Goal: Transaction & Acquisition: Purchase product/service

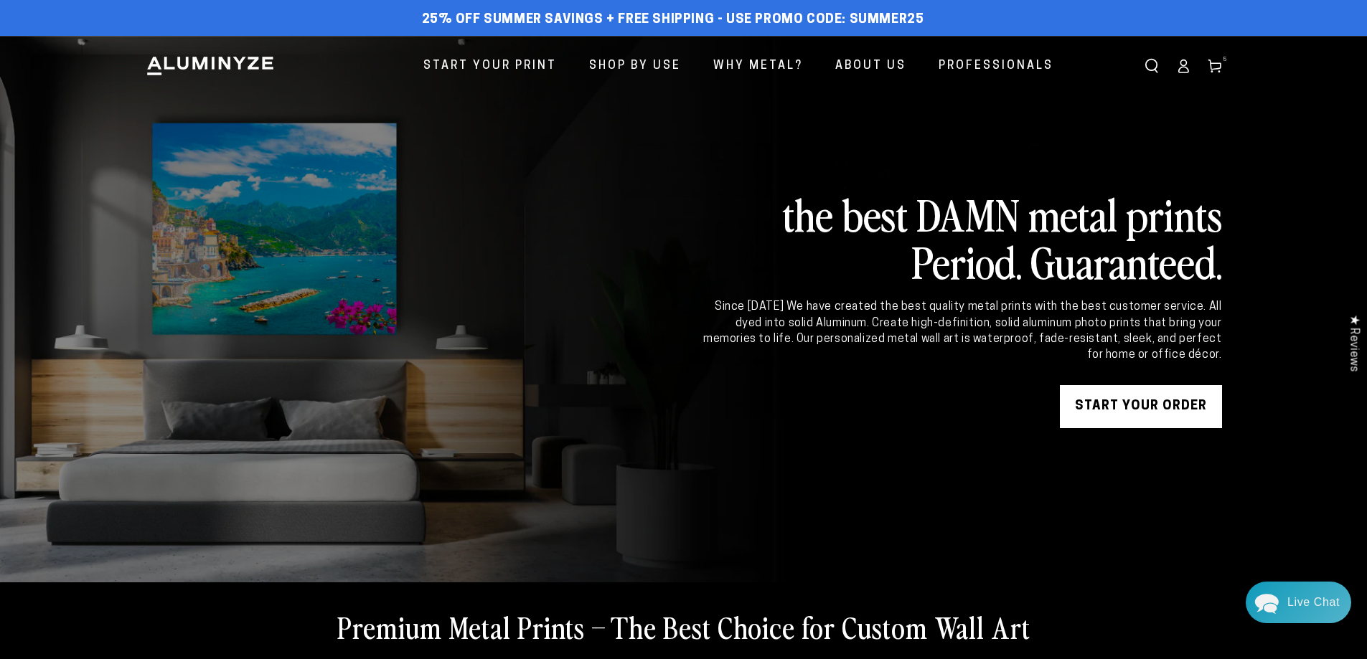
click at [1223, 64] on span "5" at bounding box center [1225, 60] width 4 height 10
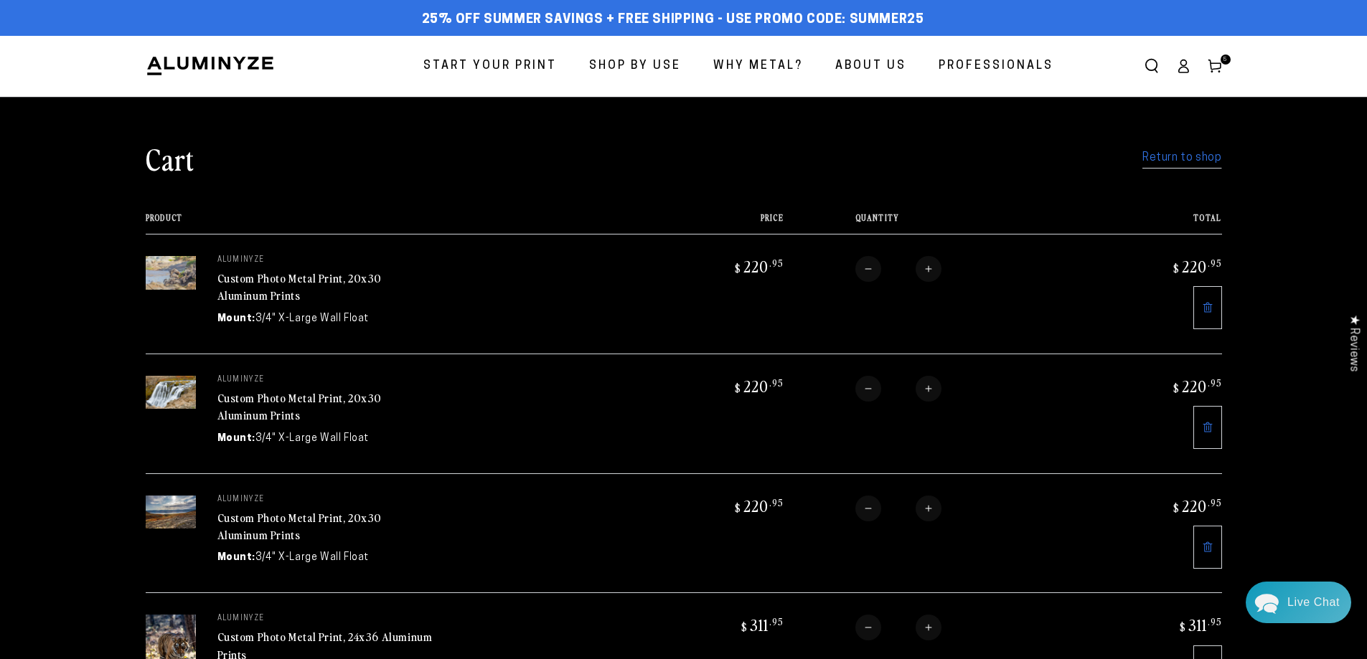
click at [237, 291] on link "Custom Photo Metal Print, 20x30 Aluminum Prints" at bounding box center [299, 287] width 165 height 34
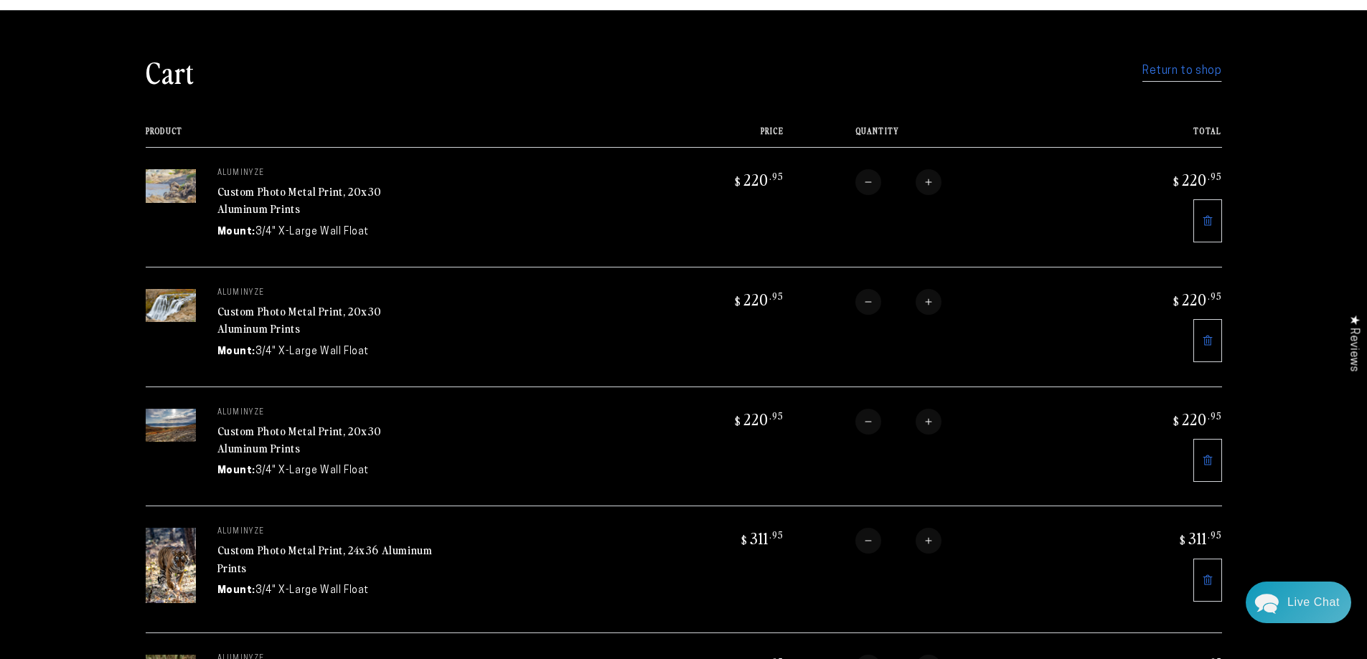
scroll to position [215, 0]
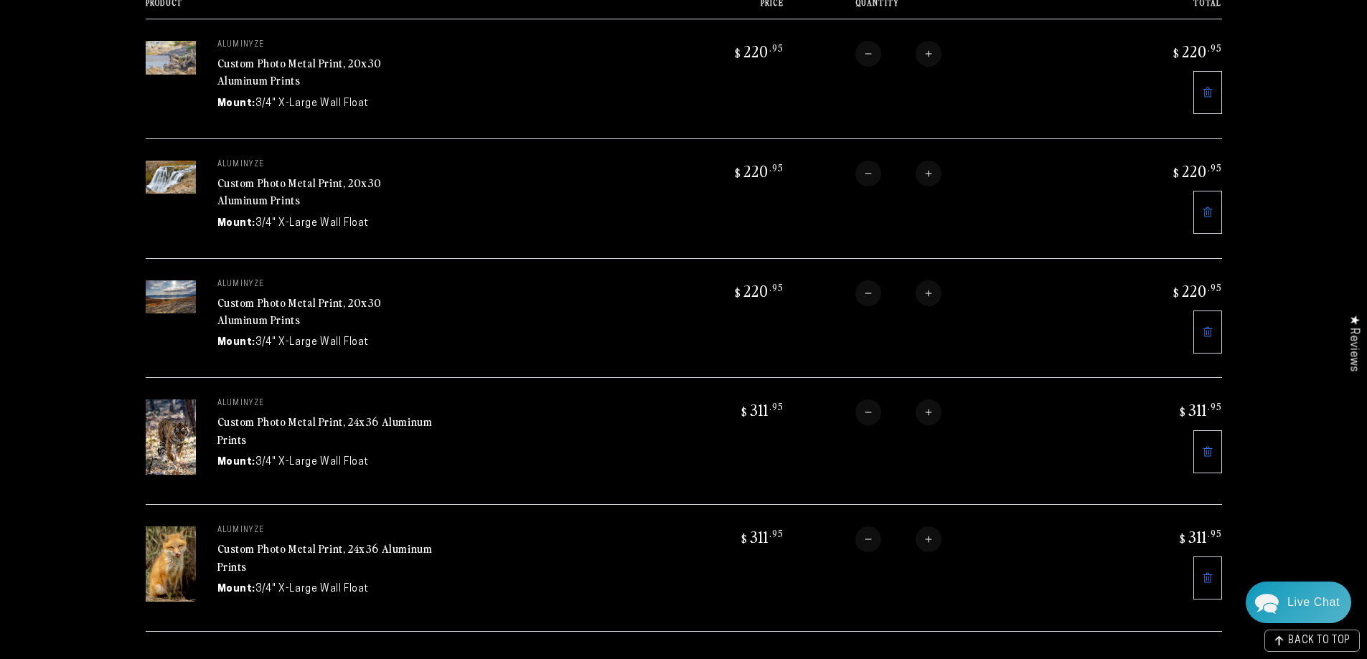
click at [1217, 452] on link at bounding box center [1207, 452] width 29 height 43
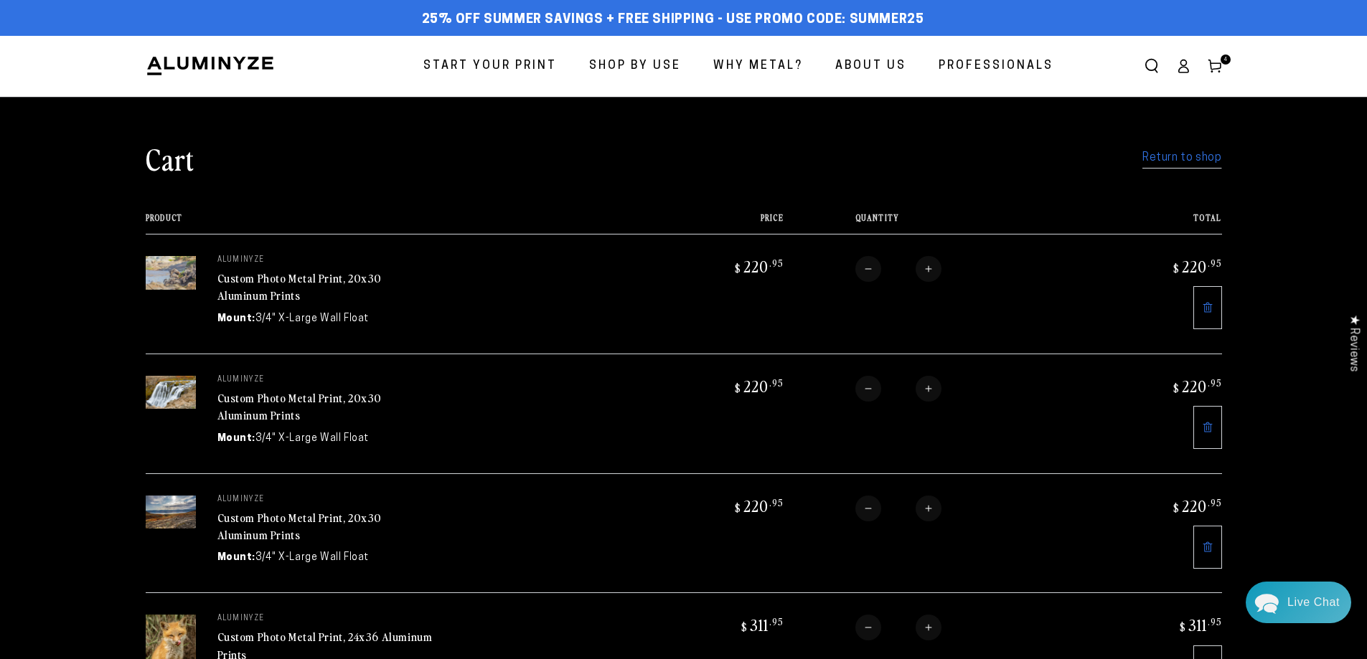
click at [533, 64] on span "Start Your Print" at bounding box center [489, 66] width 133 height 21
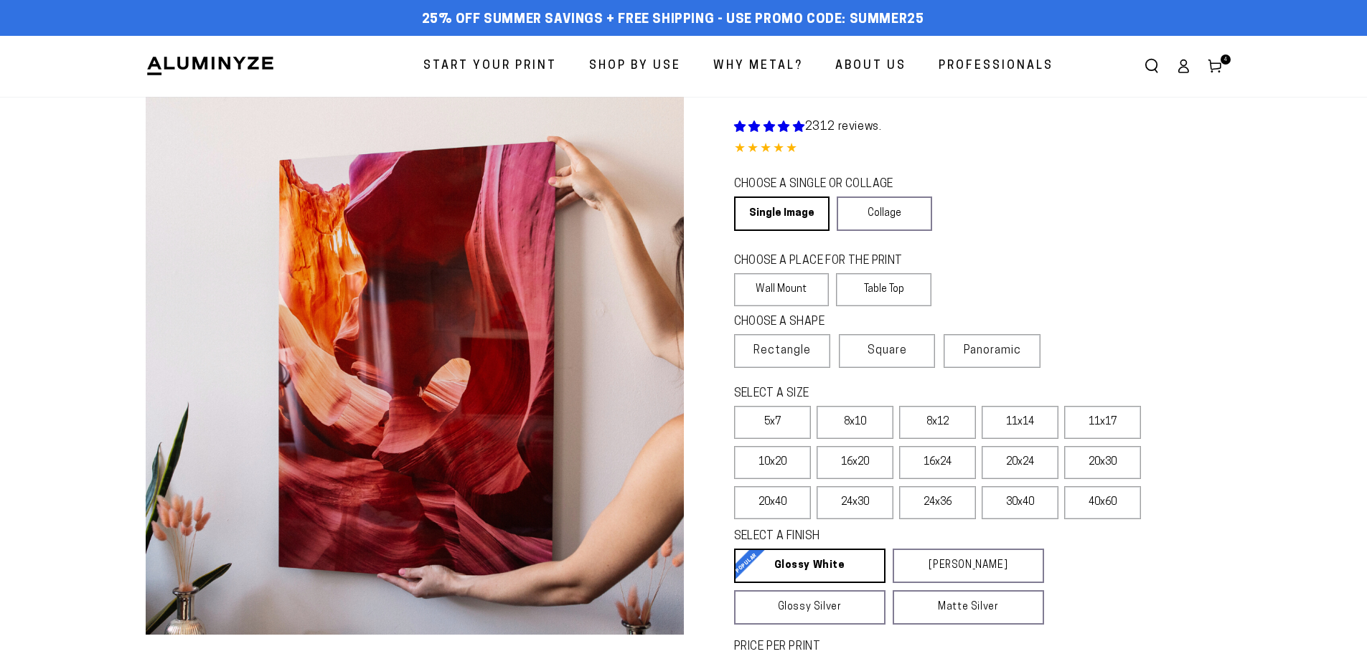
select select "**********"
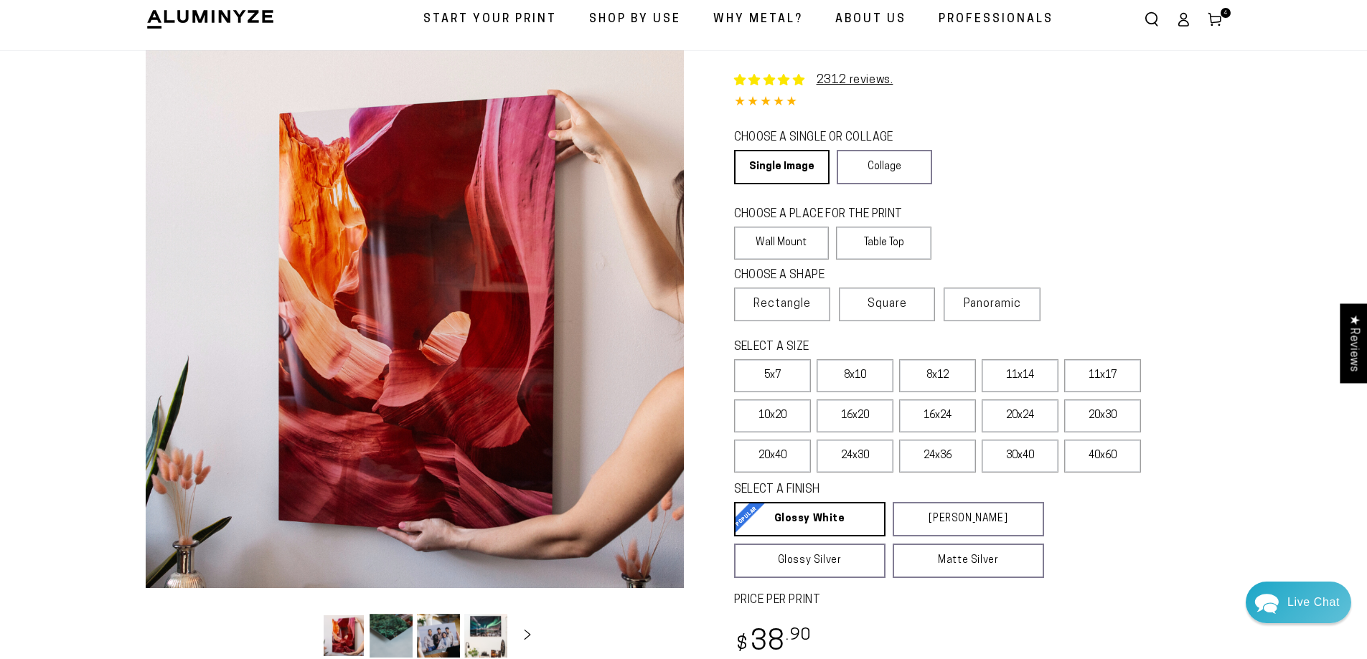
scroll to position [72, 0]
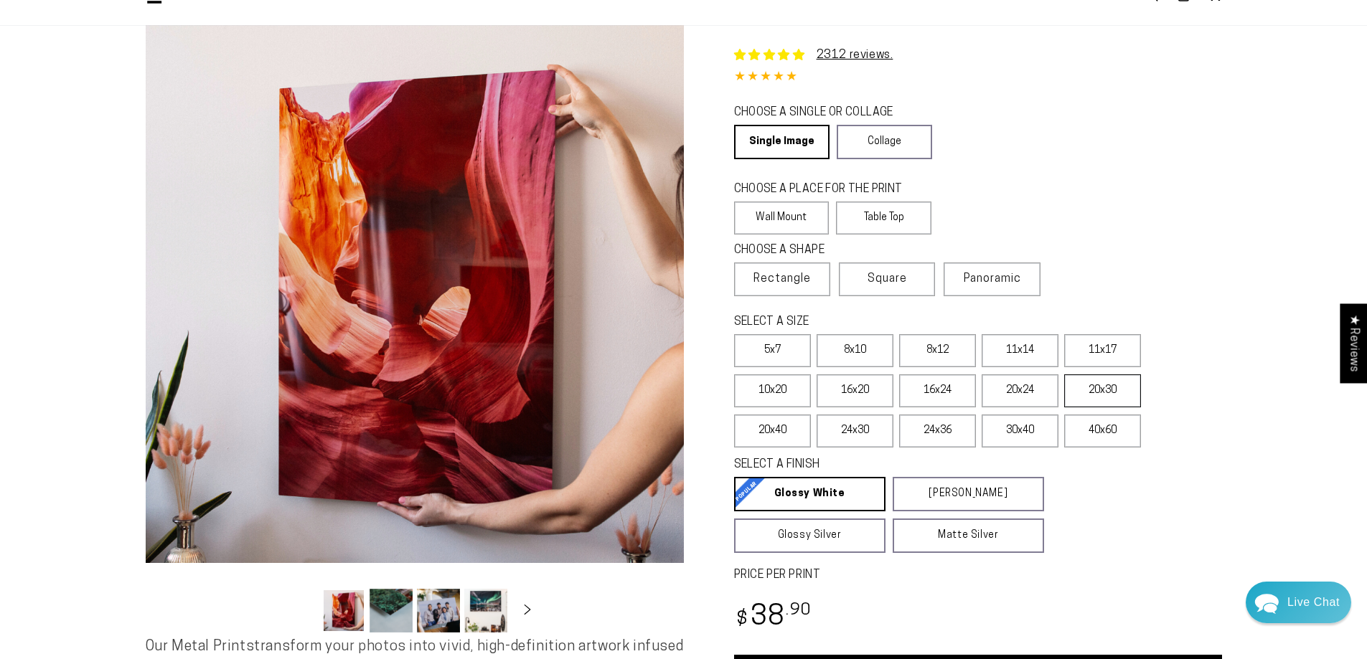
click at [1082, 394] on label "20x30" at bounding box center [1102, 391] width 77 height 33
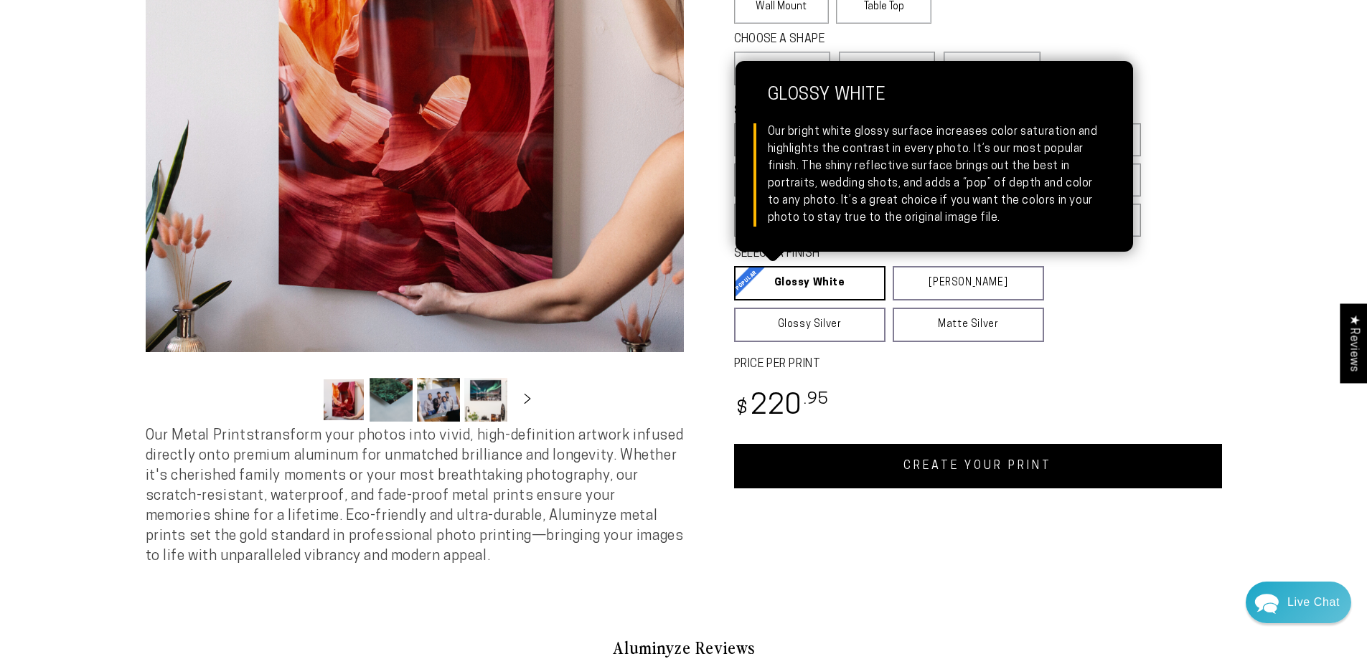
scroll to position [287, 0]
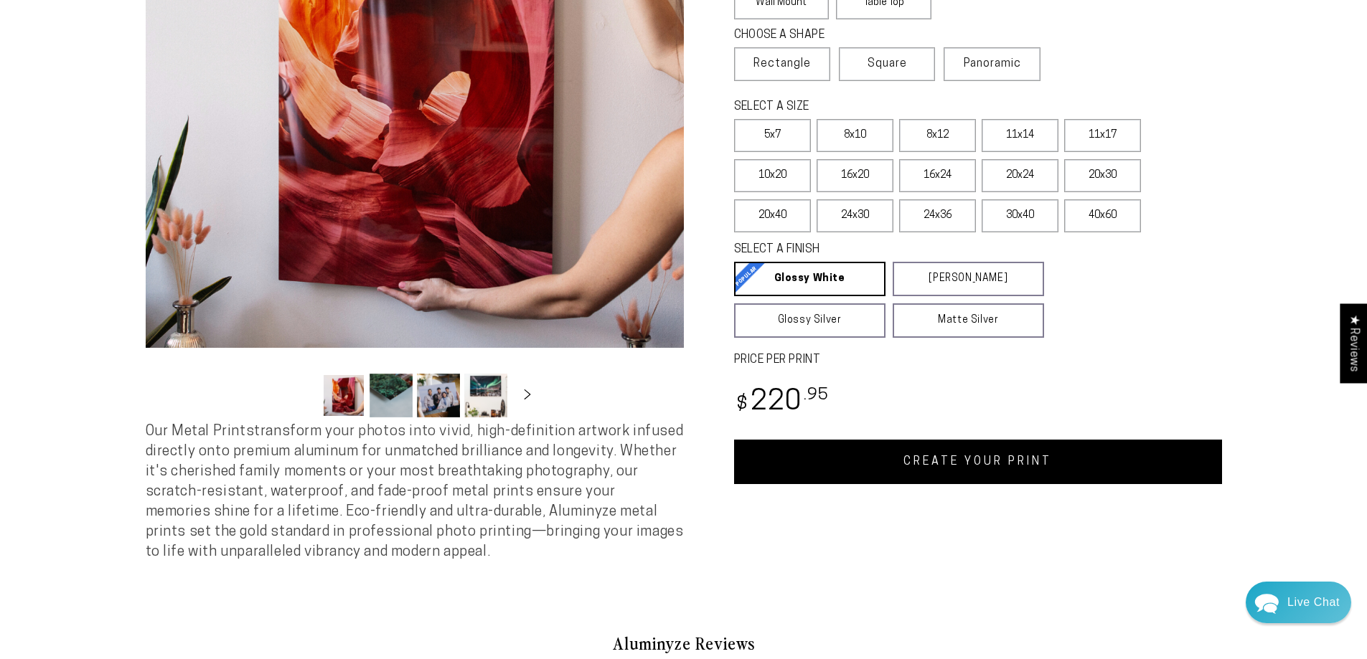
click at [799, 474] on link "CREATE YOUR PRINT" at bounding box center [978, 462] width 488 height 44
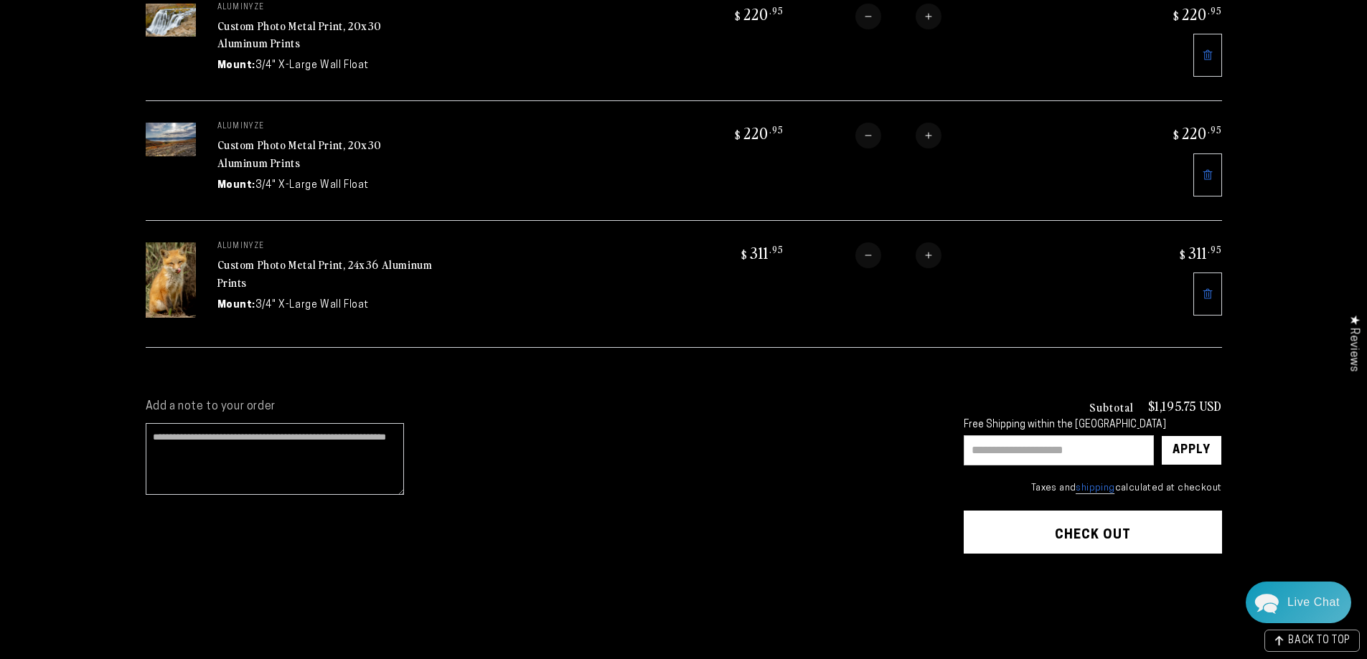
scroll to position [502, 0]
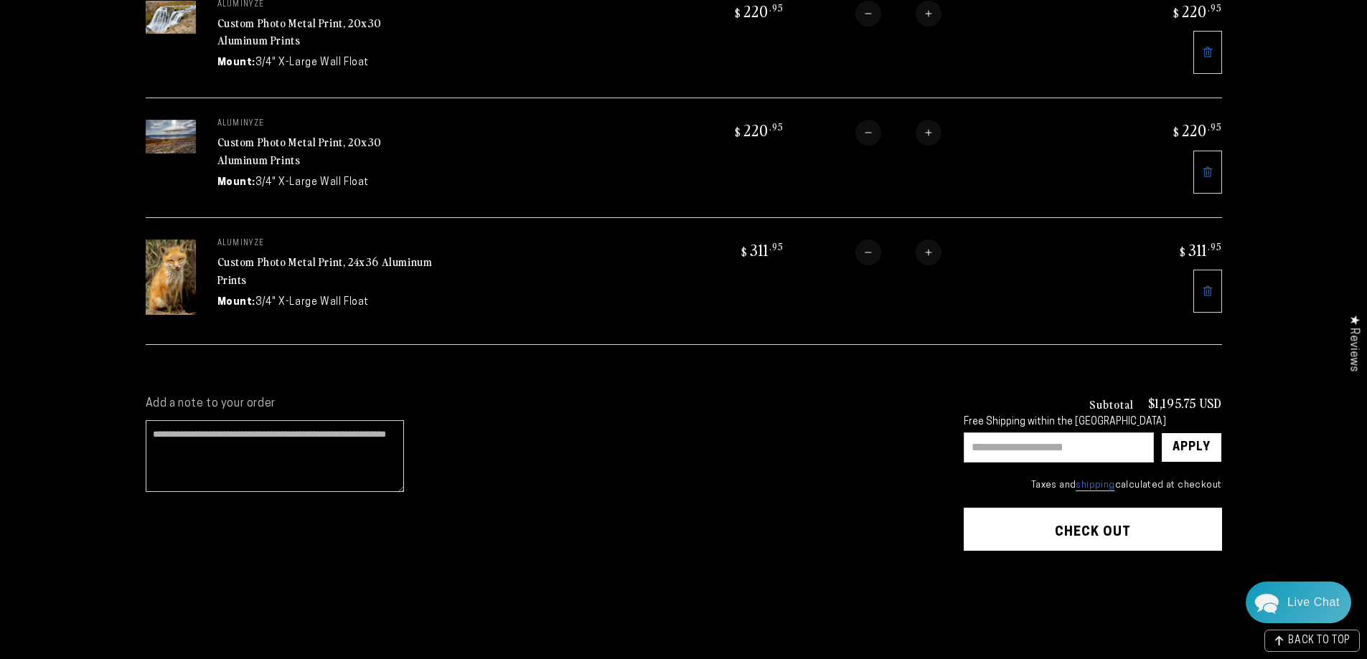
click at [169, 300] on img at bounding box center [171, 277] width 50 height 75
click at [1212, 313] on link at bounding box center [1207, 291] width 29 height 43
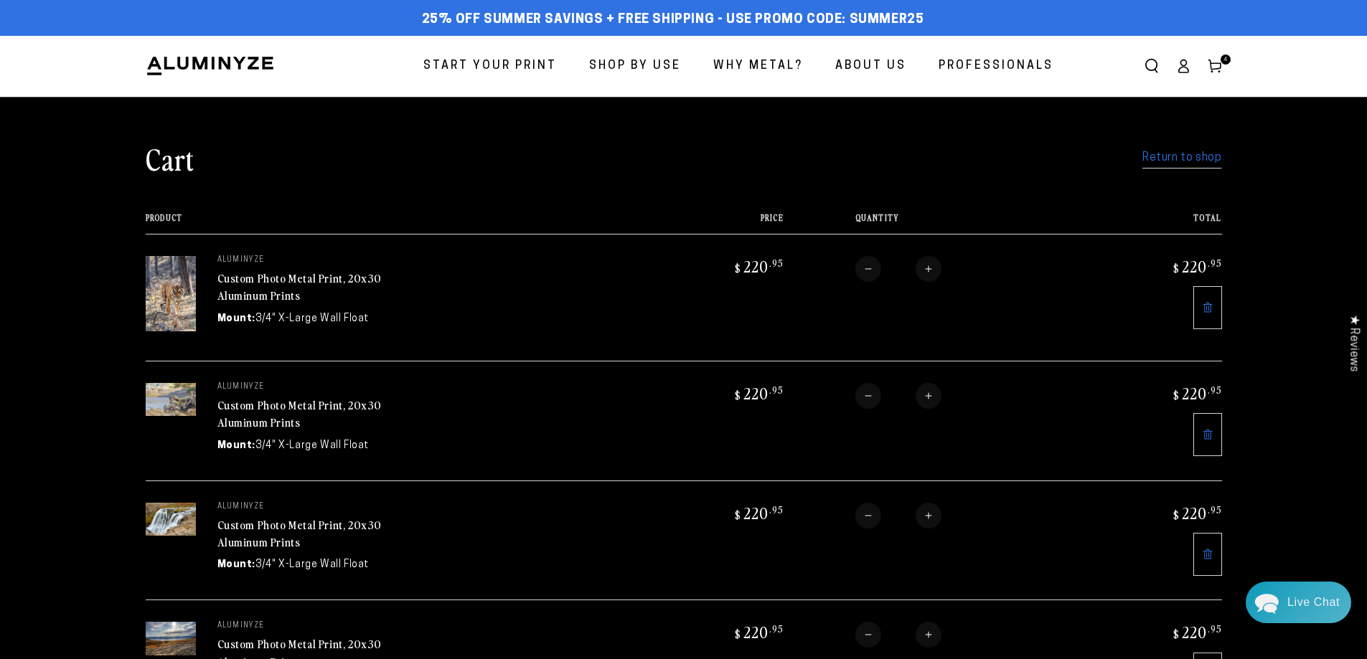
click at [304, 410] on link "Custom Photo Metal Print, 20x30 Aluminum Prints" at bounding box center [299, 414] width 165 height 34
click at [451, 57] on span "Start Your Print" at bounding box center [489, 66] width 133 height 21
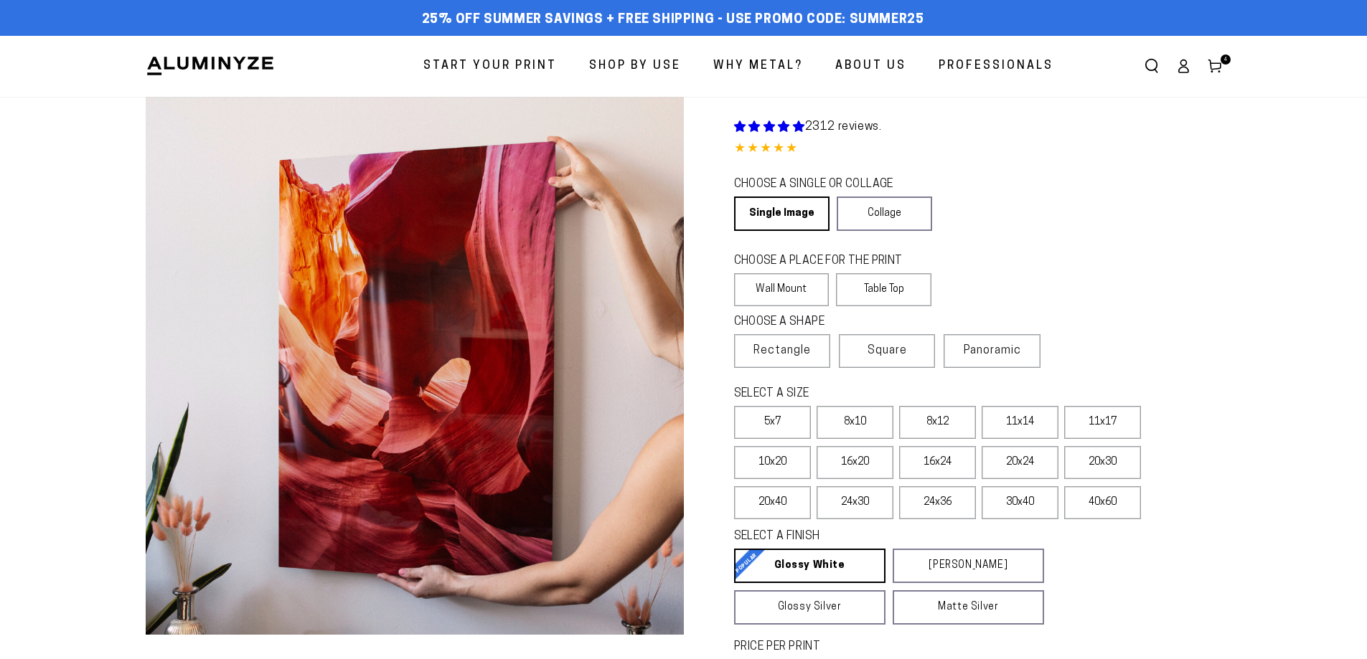
select select "**********"
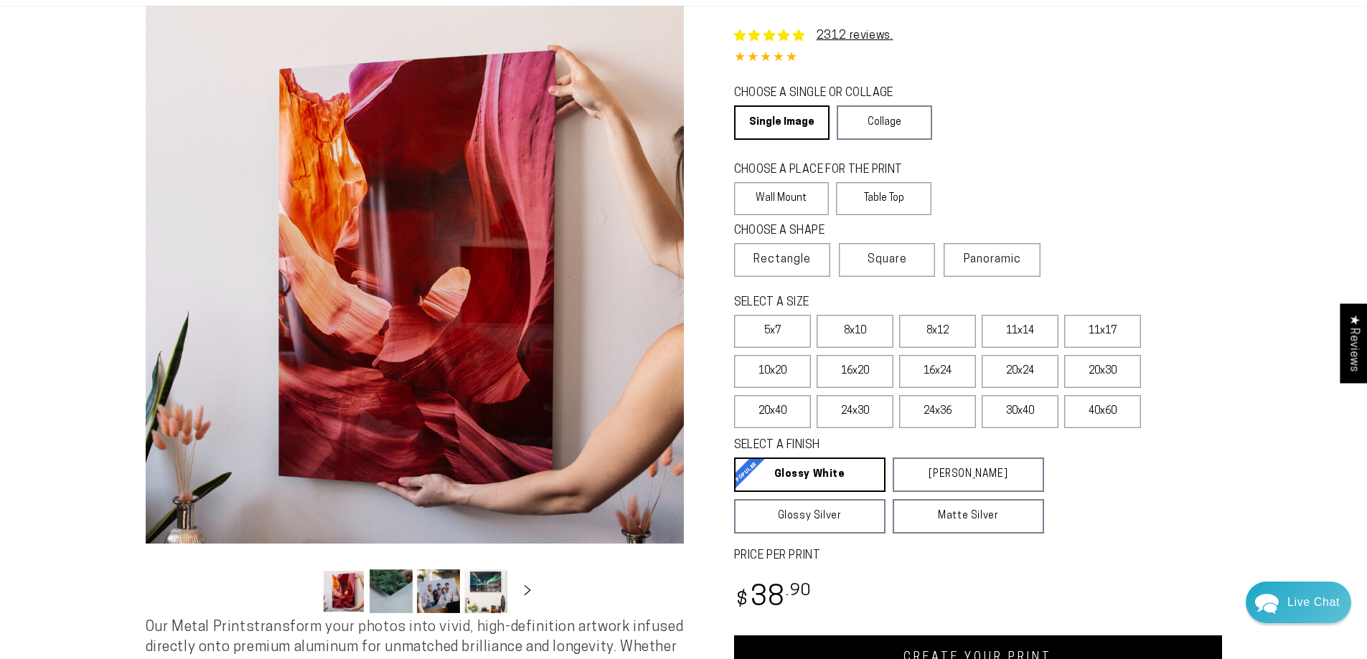
scroll to position [215, 0]
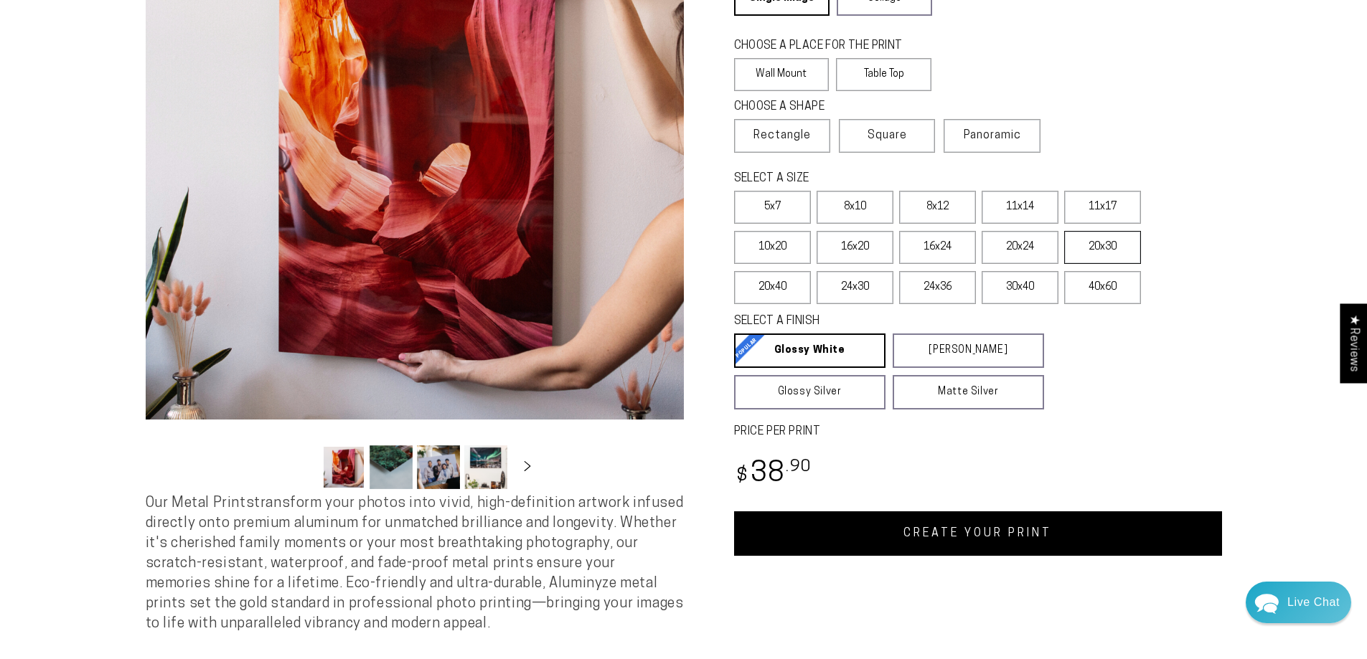
click at [1105, 254] on label "20x30" at bounding box center [1102, 247] width 77 height 33
click at [1132, 517] on link "CREATE YOUR PRINT" at bounding box center [978, 534] width 488 height 44
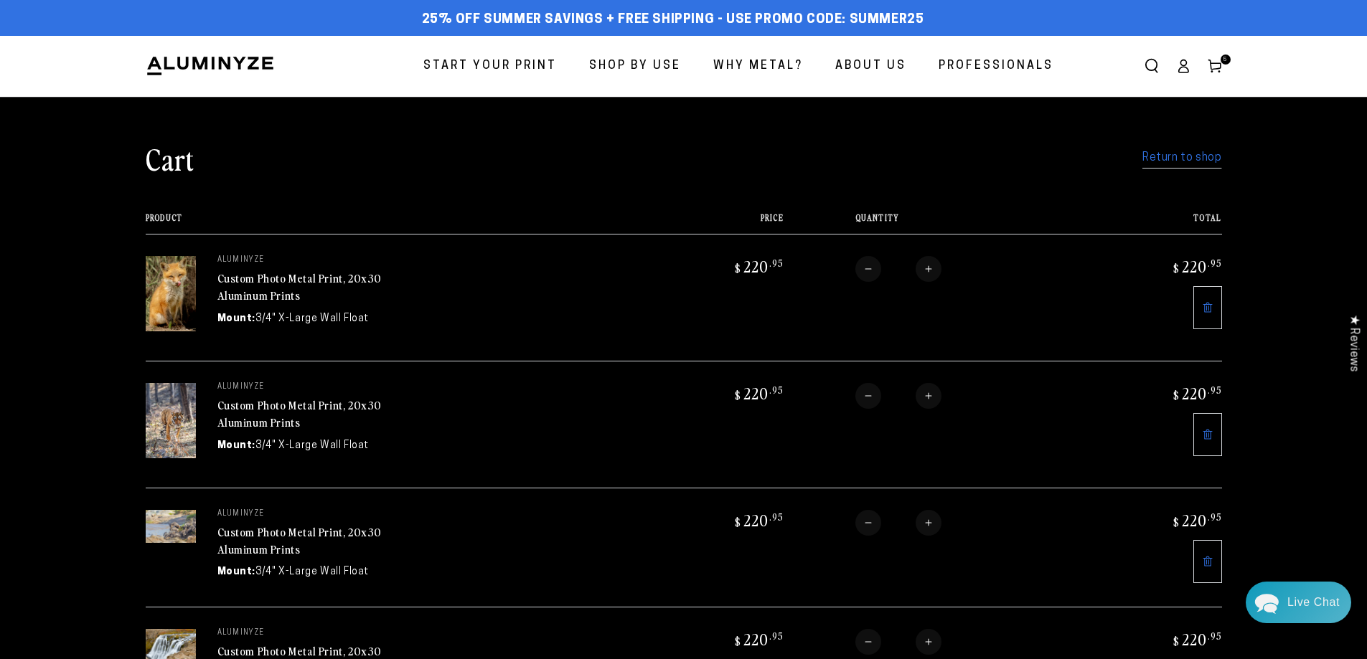
click at [525, 63] on span "Start Your Print" at bounding box center [489, 66] width 133 height 21
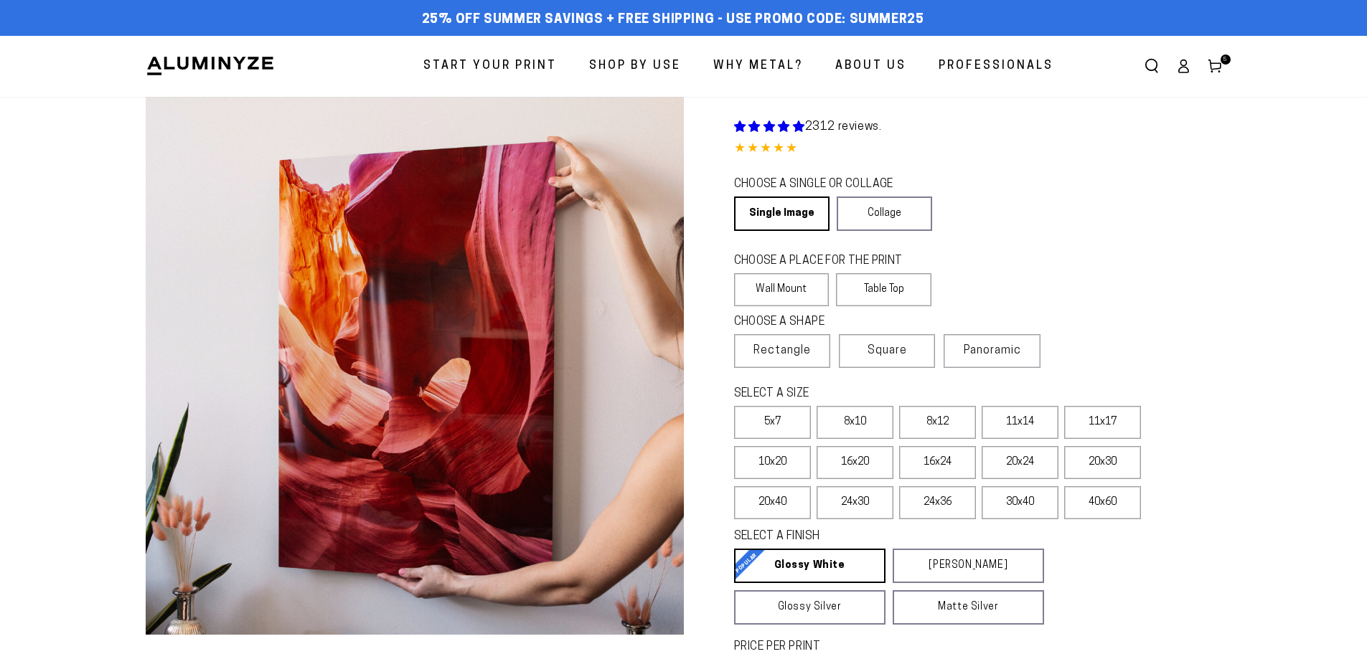
select select "**********"
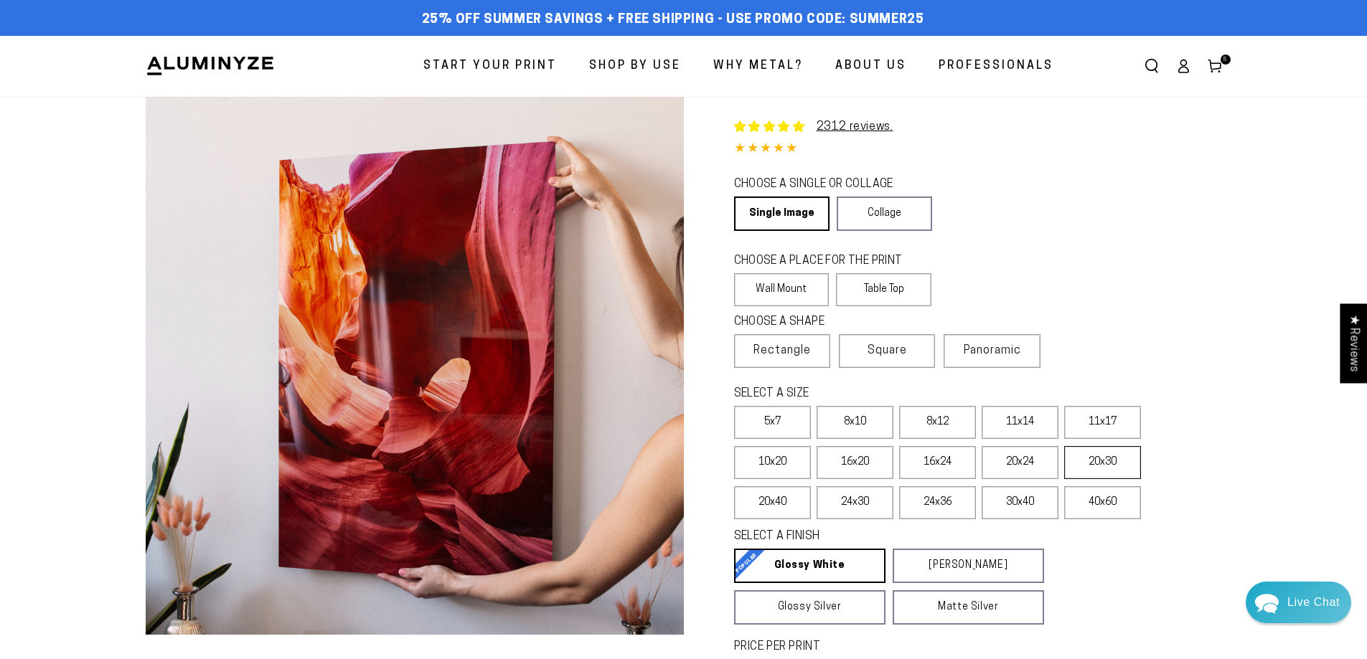
click at [1096, 460] on label "20x30" at bounding box center [1102, 462] width 77 height 33
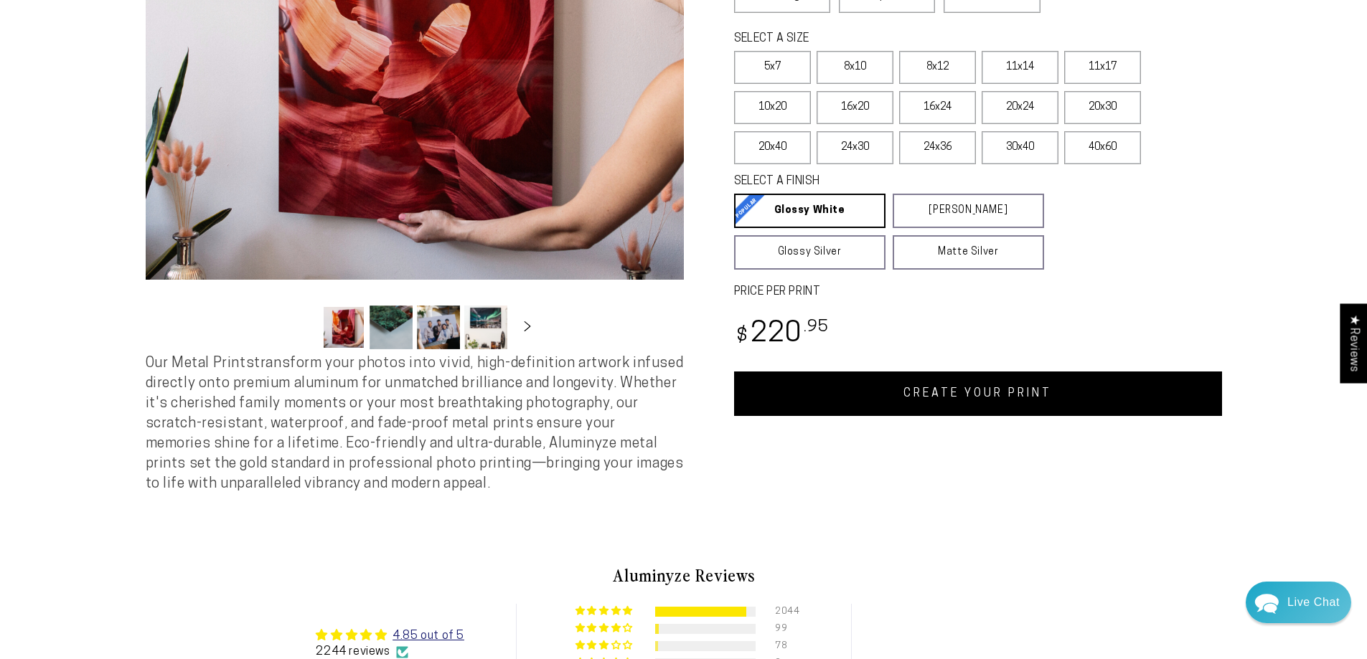
scroll to position [359, 0]
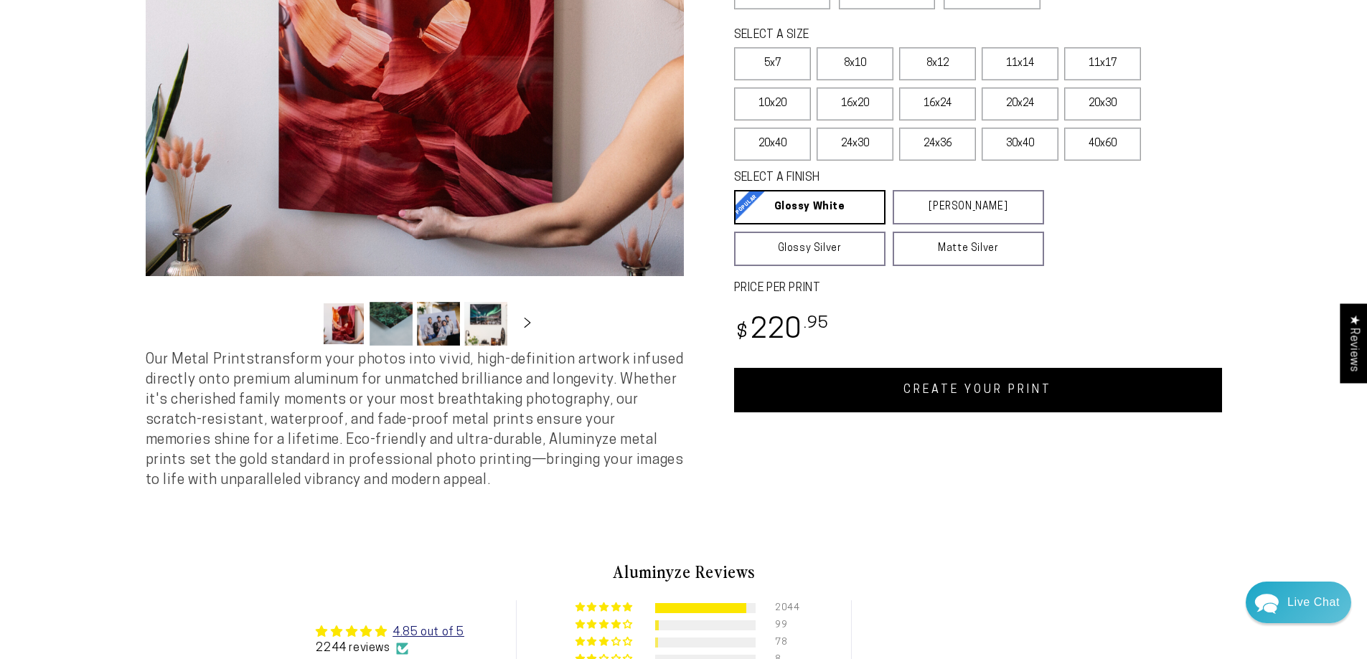
click at [1070, 400] on link "CREATE YOUR PRINT" at bounding box center [978, 390] width 488 height 44
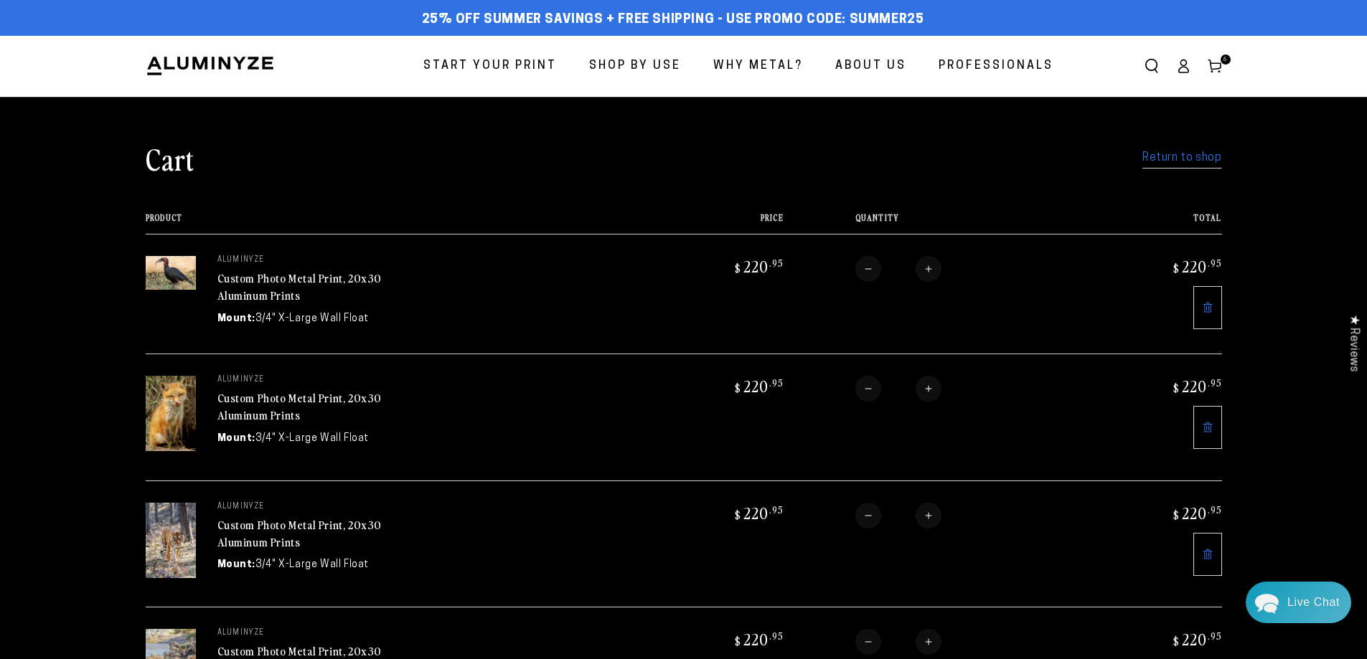
click at [494, 55] on link "Start Your Print" at bounding box center [490, 66] width 155 height 38
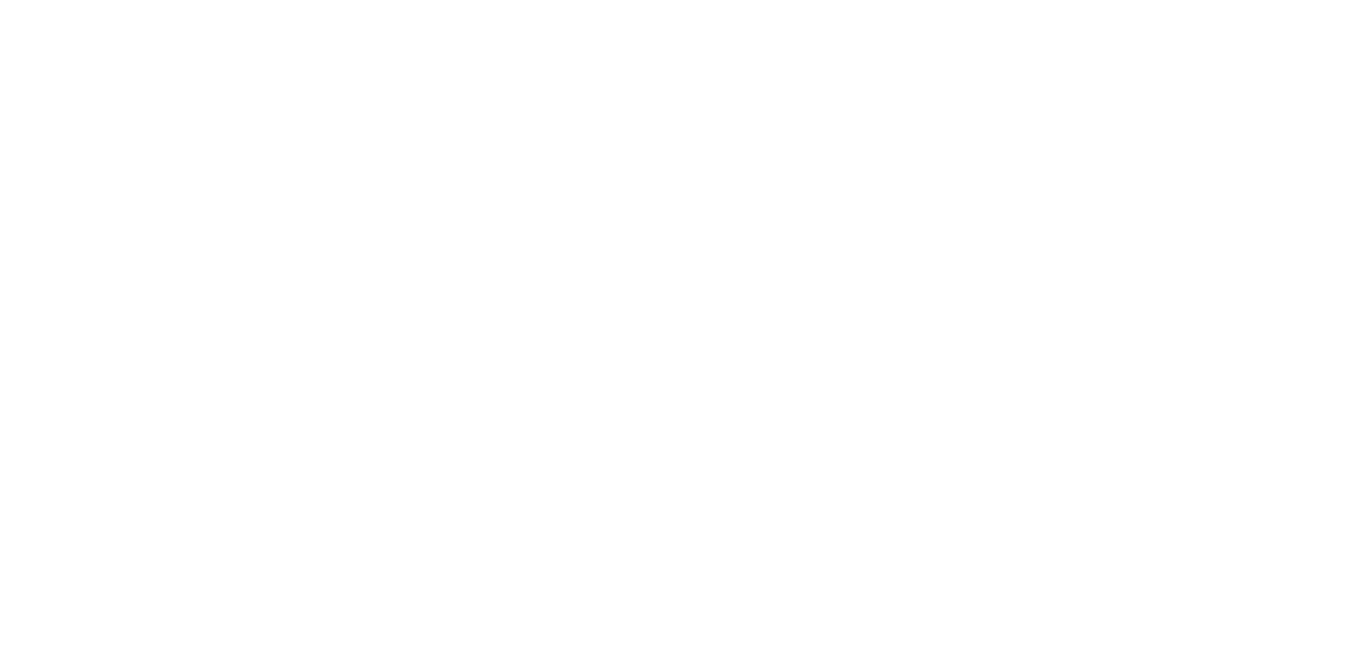
select select "**********"
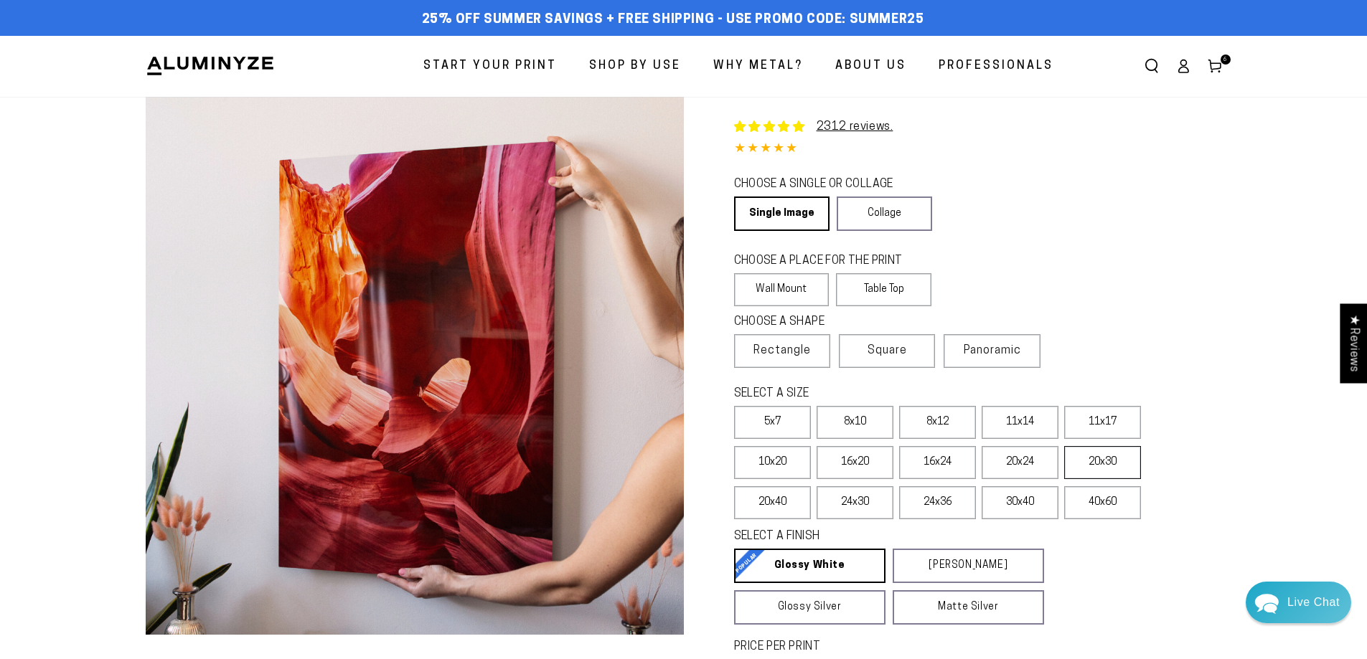
click at [1117, 469] on label "20x30" at bounding box center [1102, 462] width 77 height 33
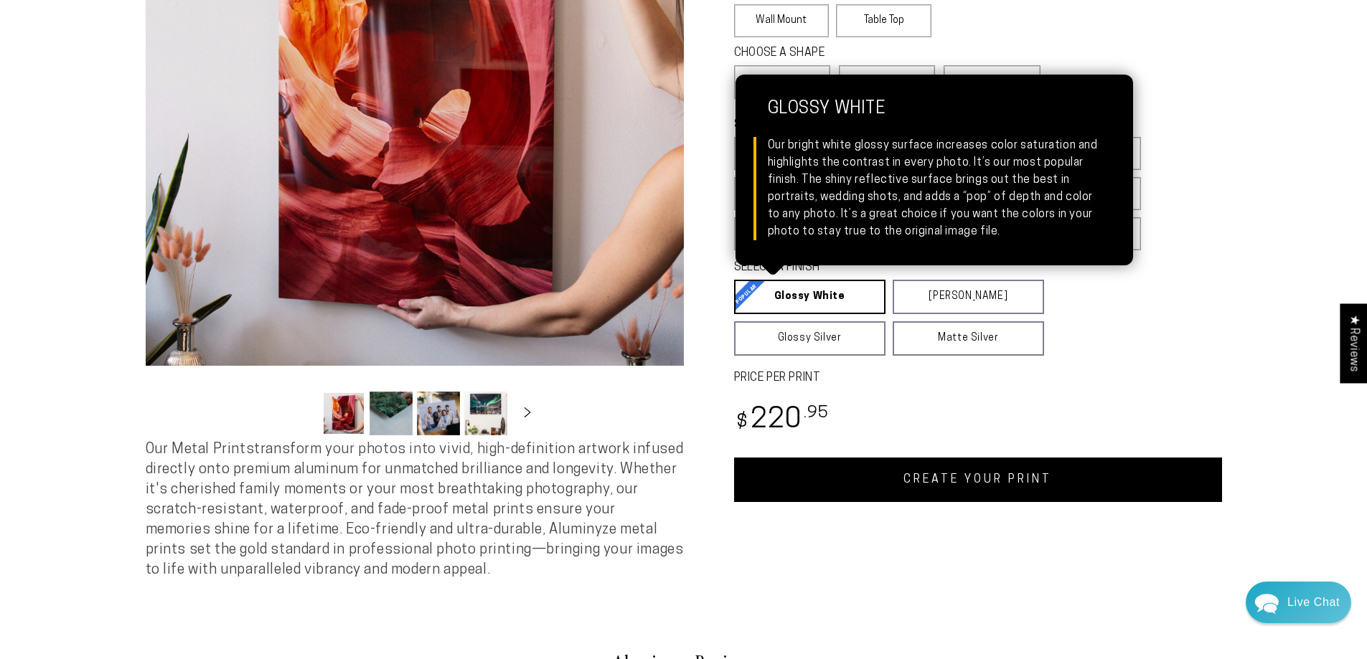
scroll to position [287, 0]
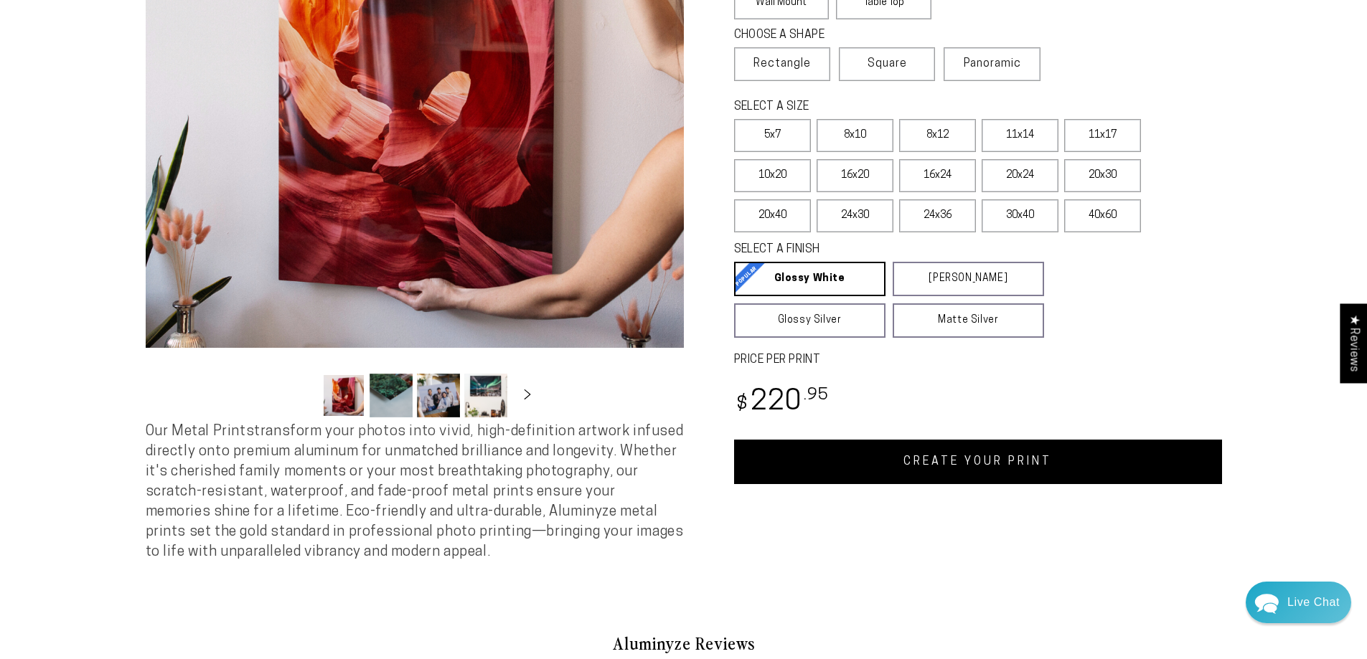
click at [848, 465] on link "CREATE YOUR PRINT" at bounding box center [978, 462] width 488 height 44
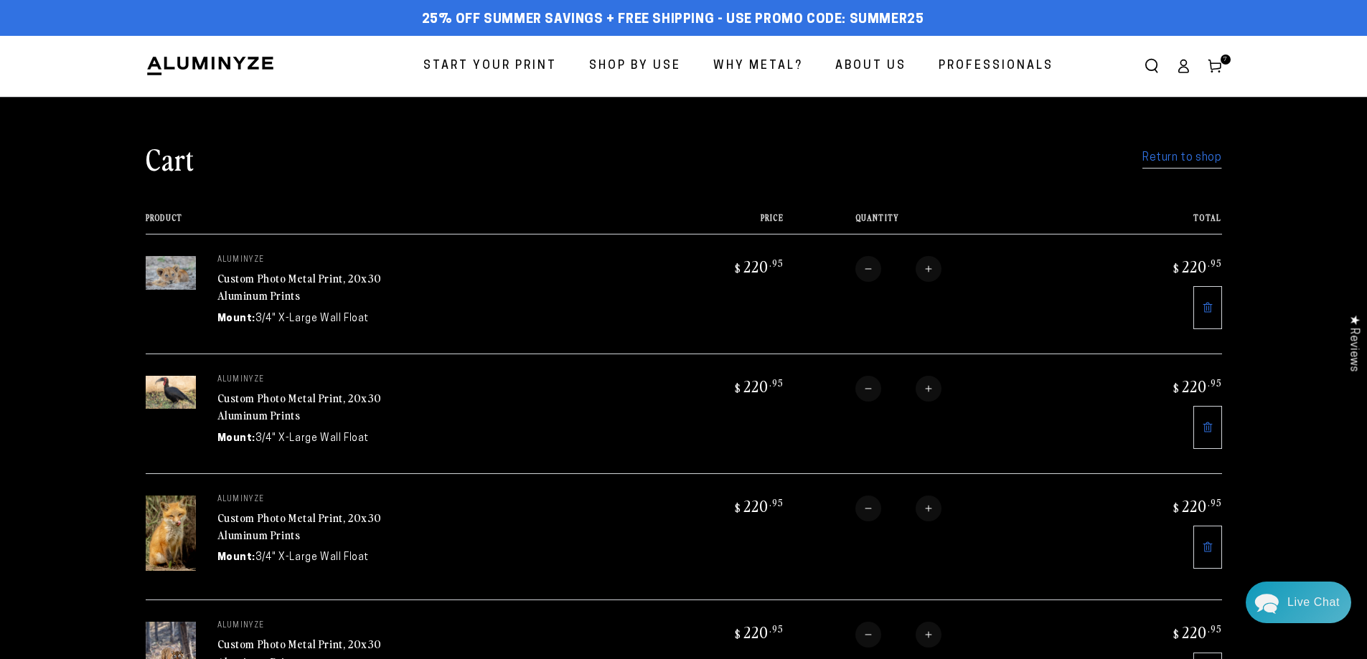
click at [509, 57] on span "Start Your Print" at bounding box center [489, 66] width 133 height 21
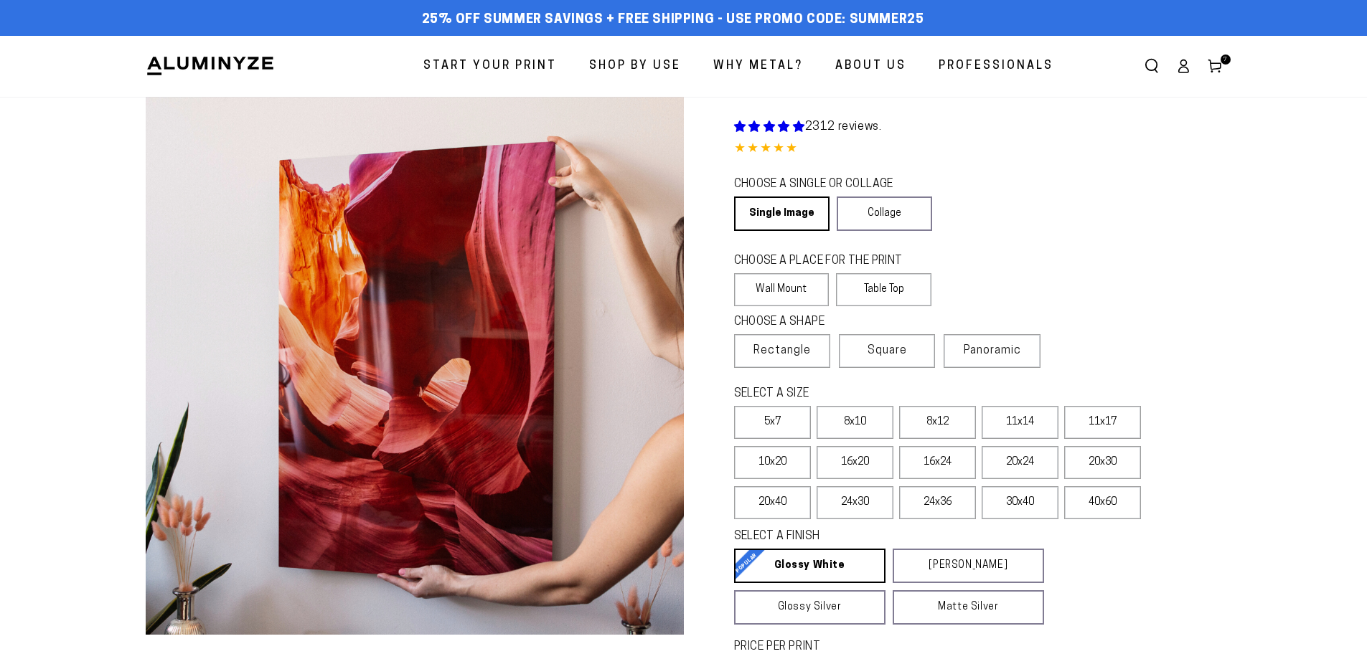
select select "**********"
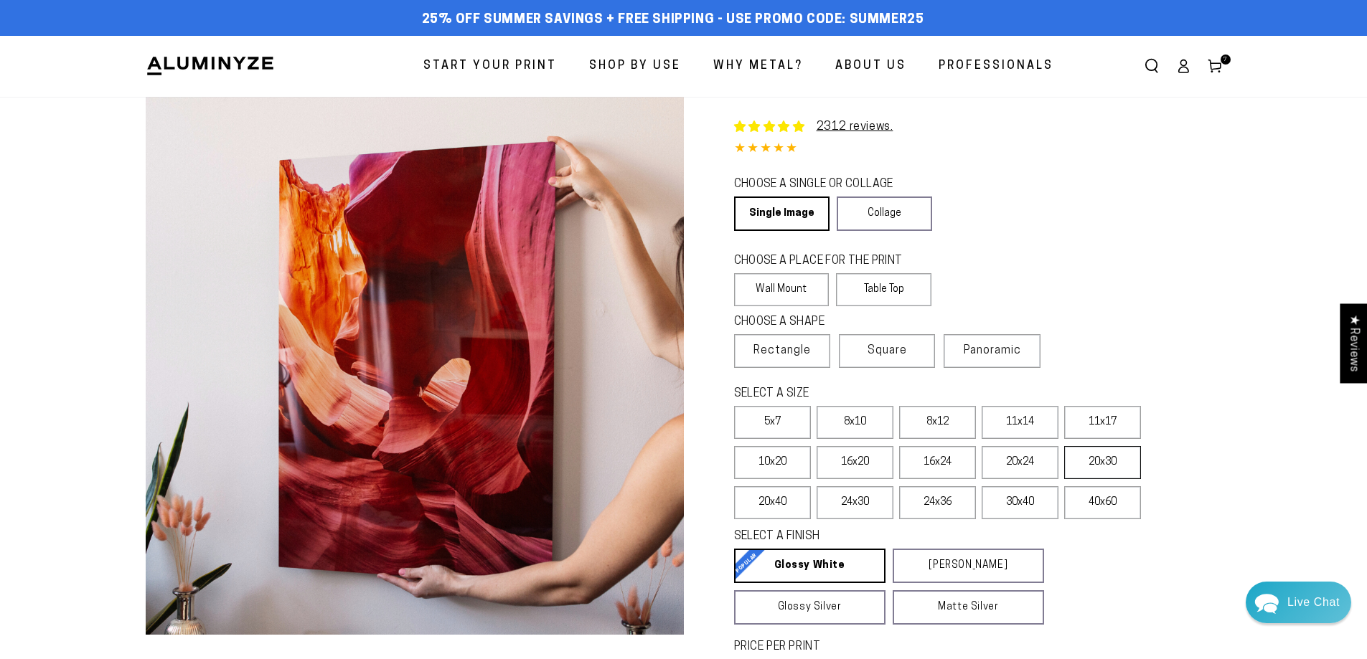
click at [1086, 475] on label "20x30" at bounding box center [1102, 462] width 77 height 33
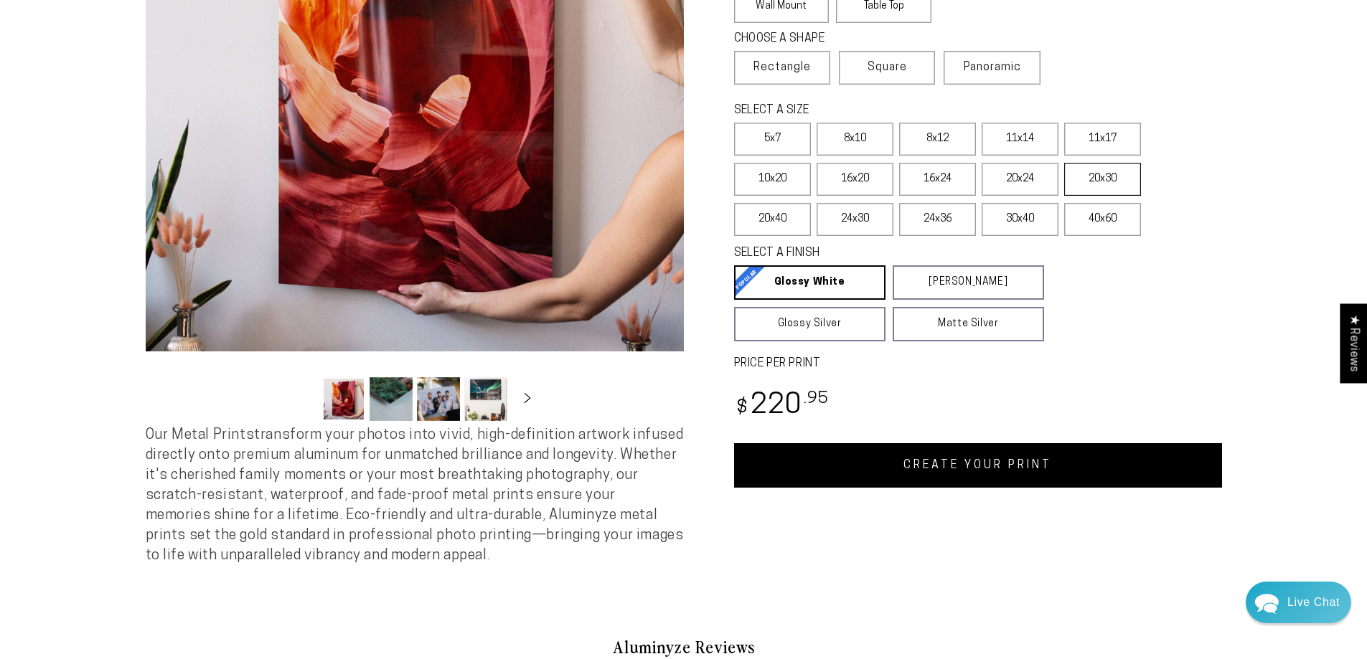
scroll to position [359, 0]
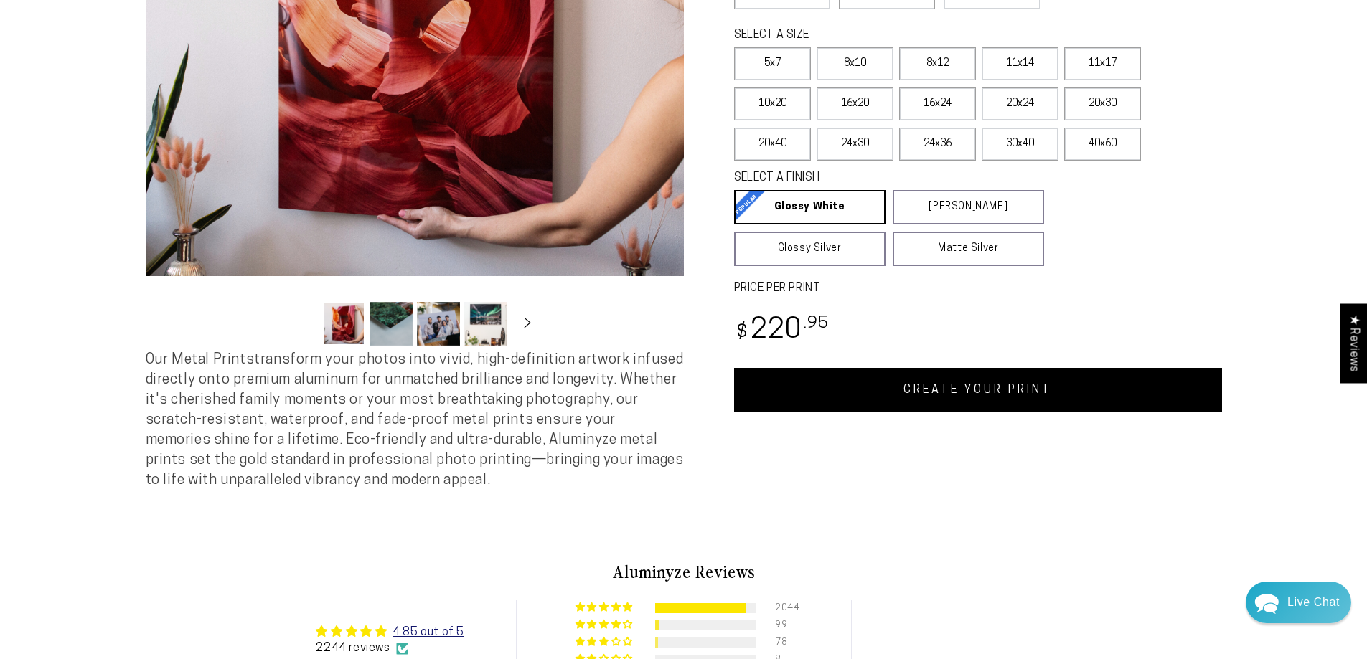
click at [1040, 402] on link "CREATE YOUR PRINT" at bounding box center [978, 390] width 488 height 44
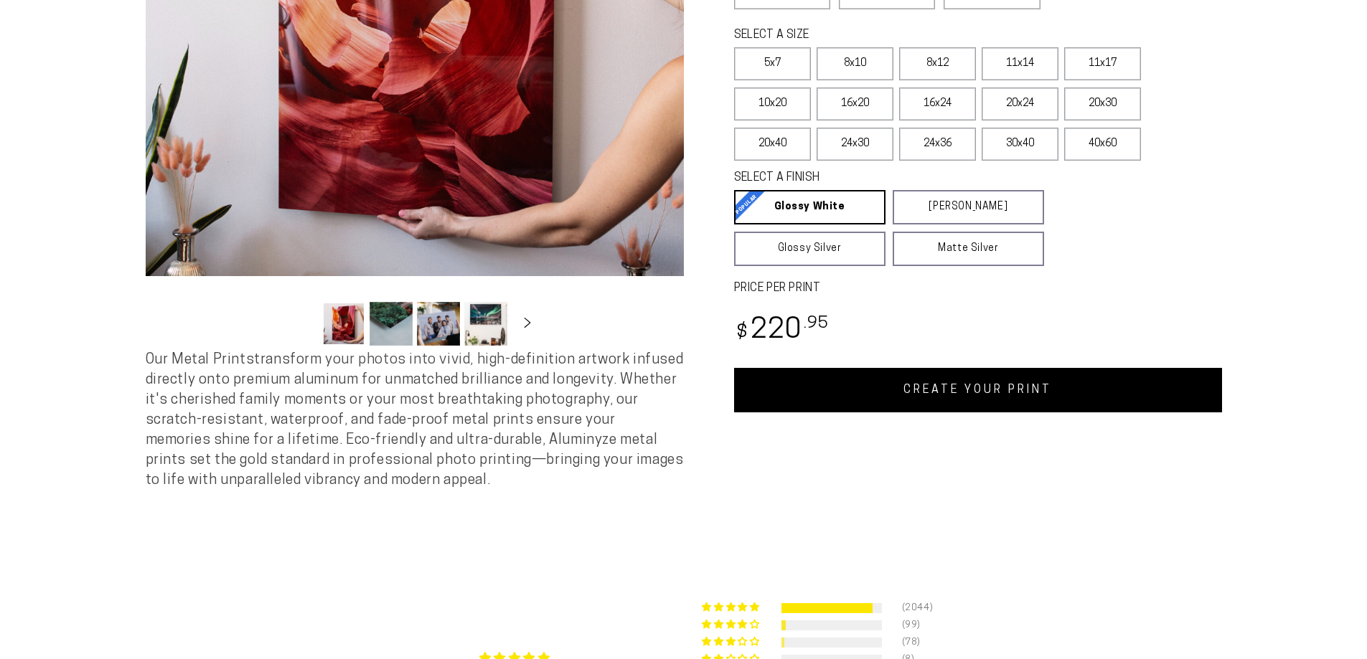
select select "**********"
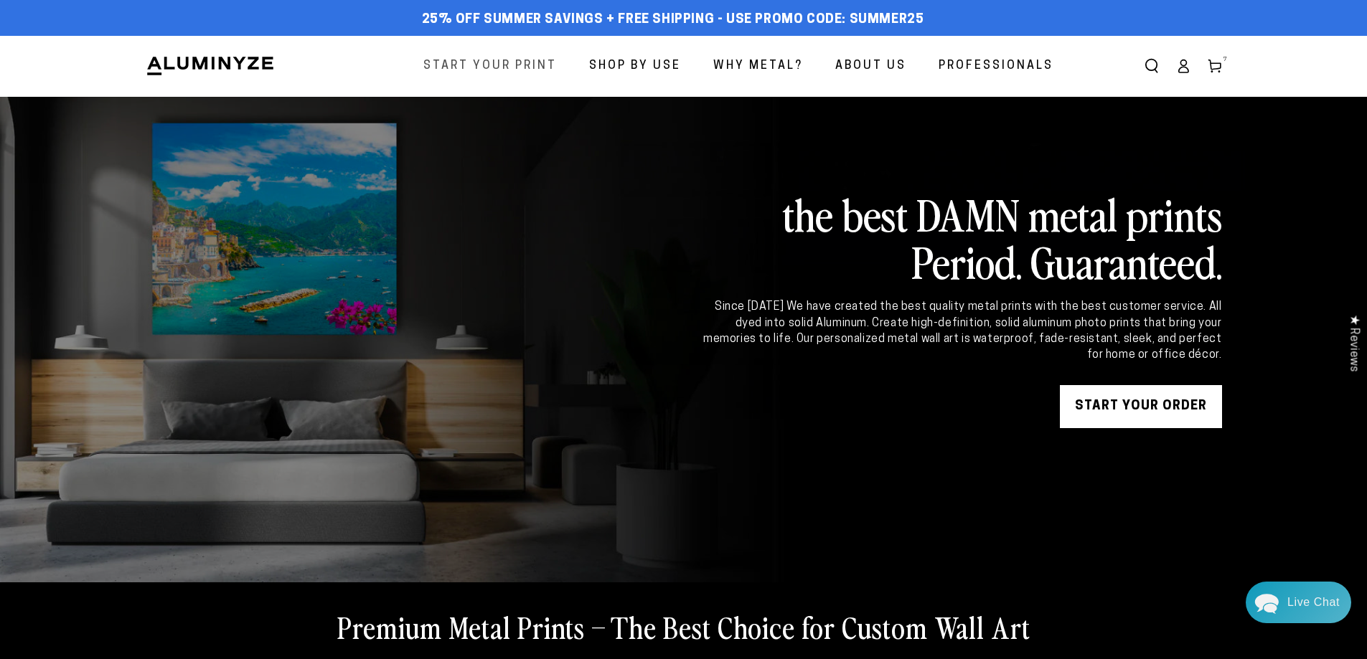
click at [497, 66] on span "Start Your Print" at bounding box center [489, 66] width 133 height 21
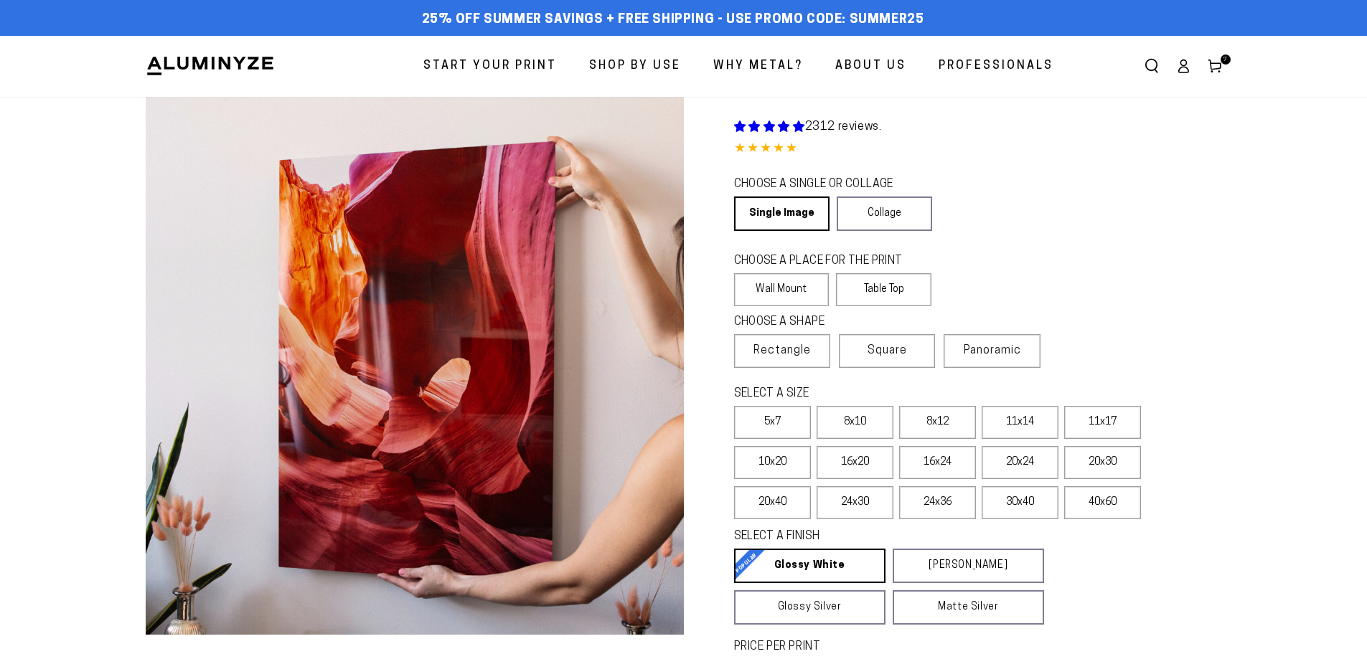
select select "**********"
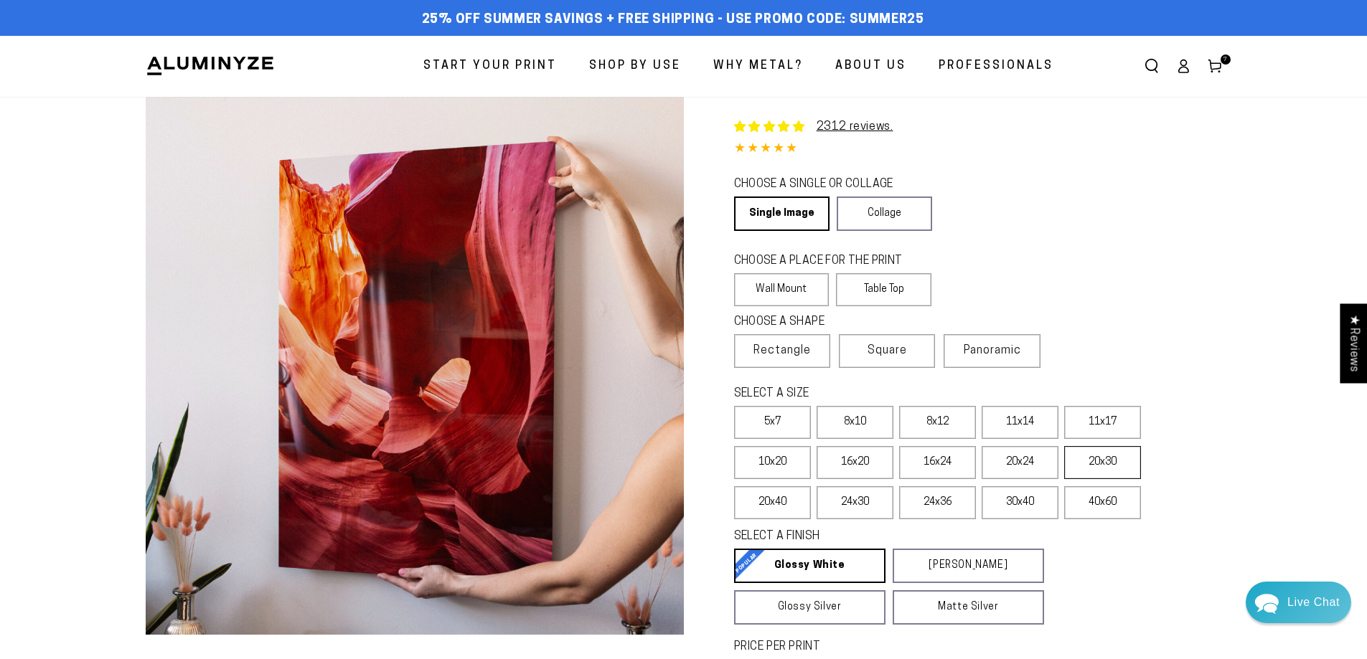
click at [1125, 464] on label "20x30" at bounding box center [1102, 462] width 77 height 33
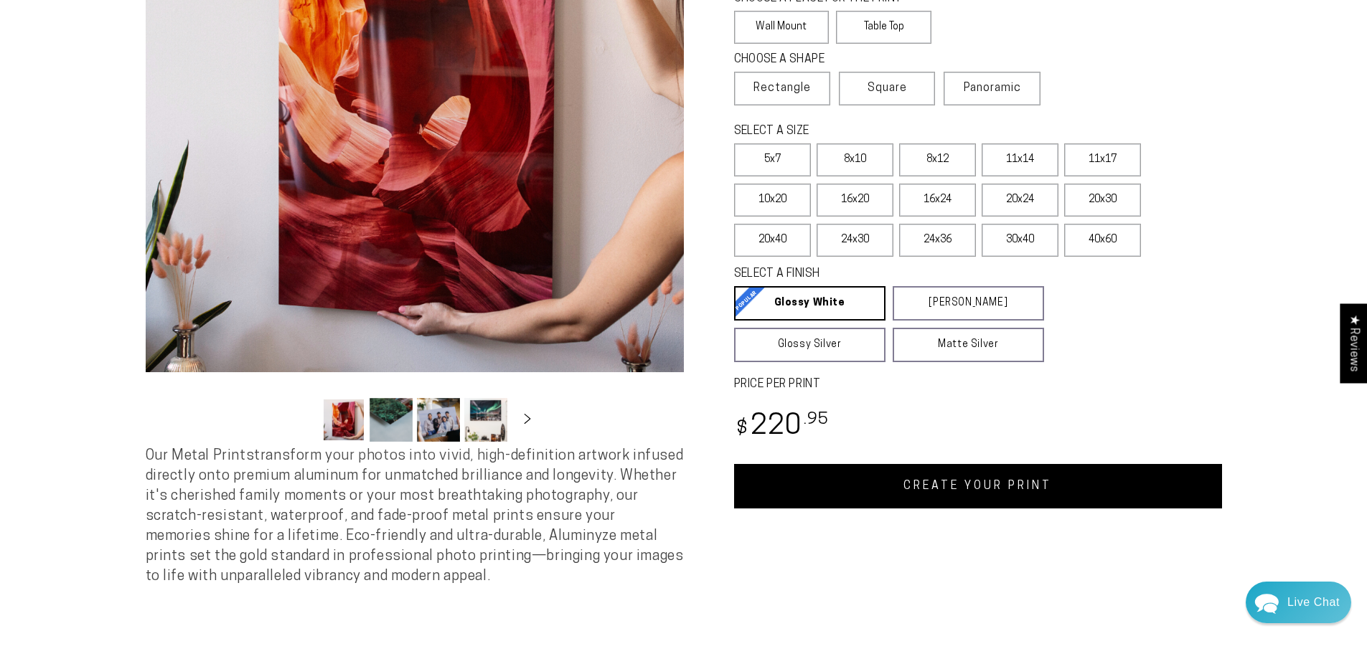
scroll to position [287, 0]
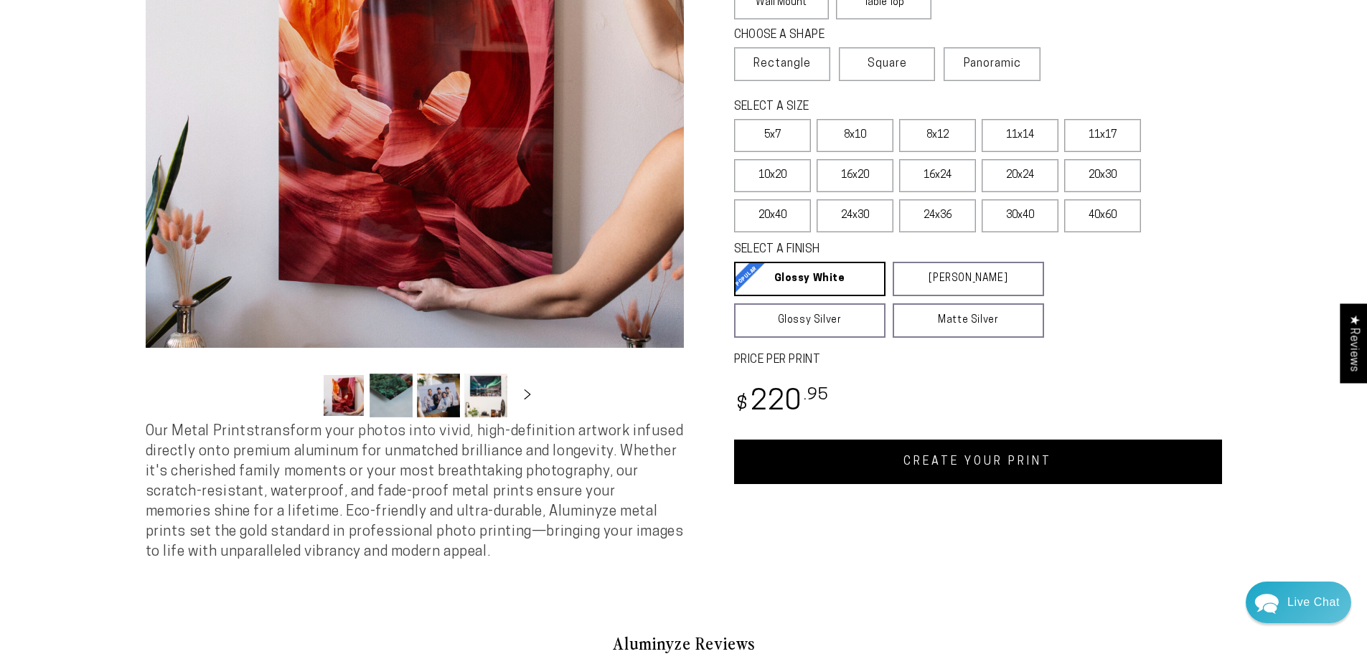
click at [798, 459] on link "CREATE YOUR PRINT" at bounding box center [978, 462] width 488 height 44
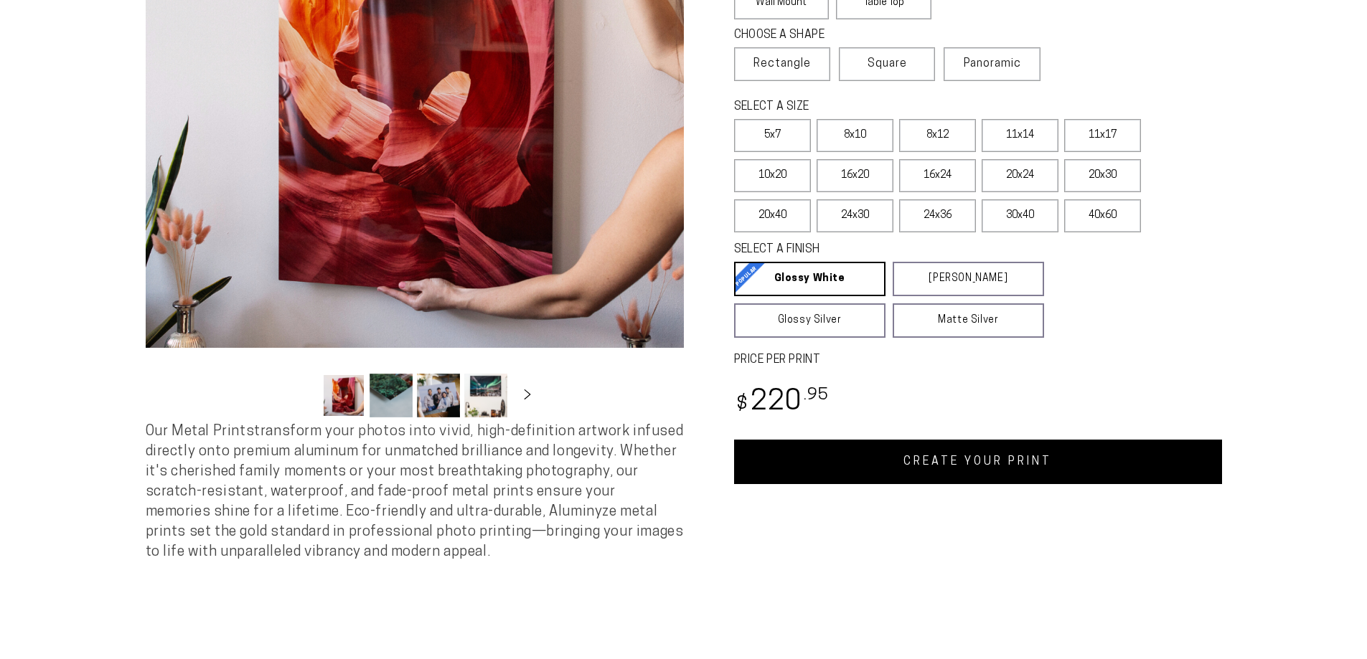
select select "**********"
click at [911, 476] on link "CREATE YOUR PRINT" at bounding box center [978, 462] width 488 height 44
